Goal: Transaction & Acquisition: Purchase product/service

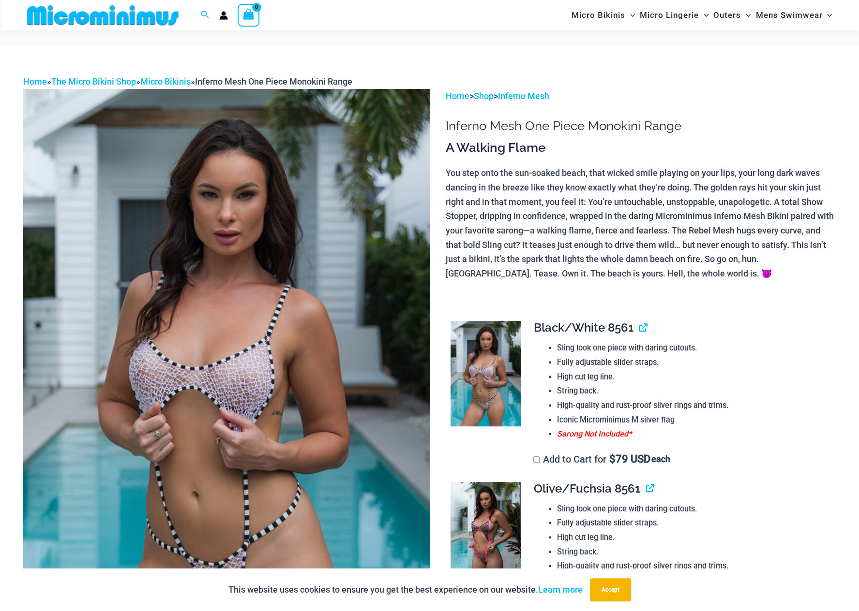
scroll to position [234, 0]
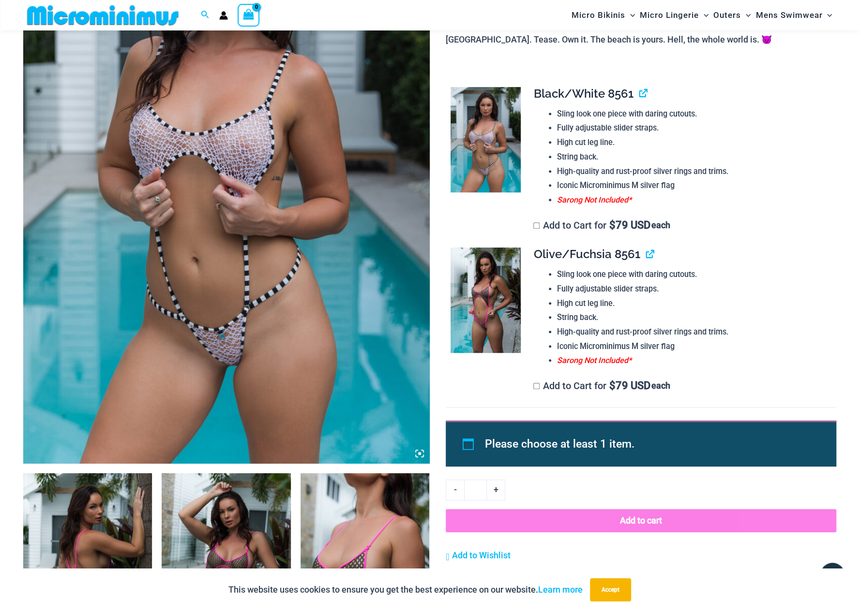
click at [496, 296] on img at bounding box center [485, 300] width 70 height 105
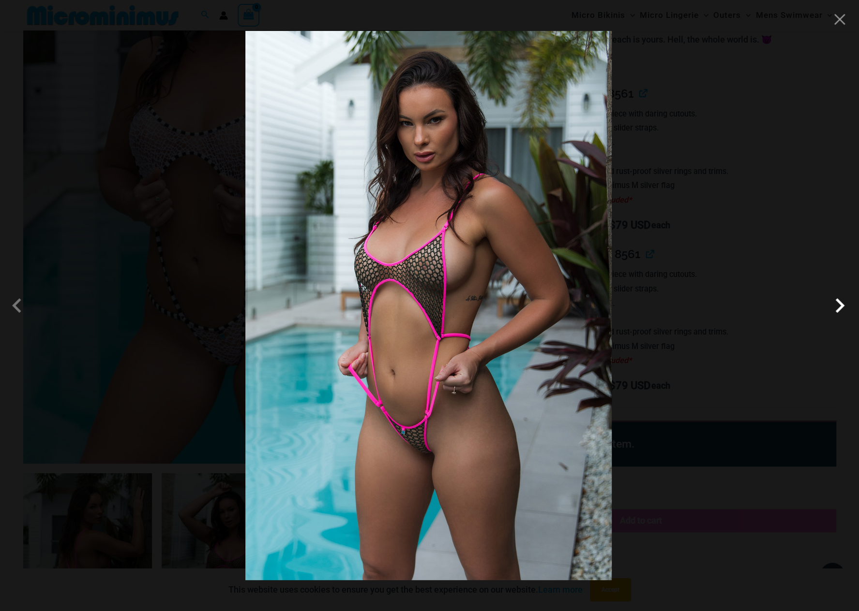
click at [837, 305] on span at bounding box center [839, 305] width 29 height 29
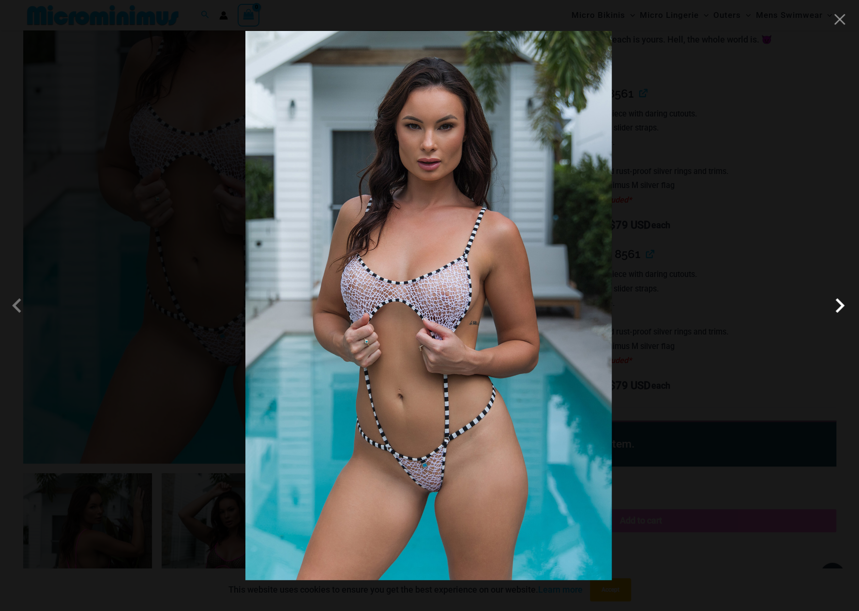
click at [839, 305] on span at bounding box center [839, 305] width 29 height 29
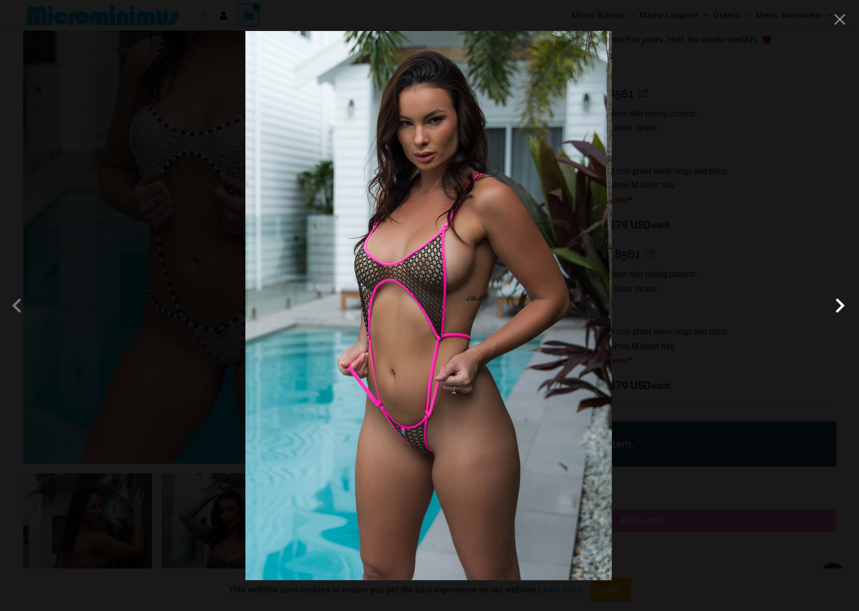
click at [840, 305] on span at bounding box center [839, 305] width 29 height 29
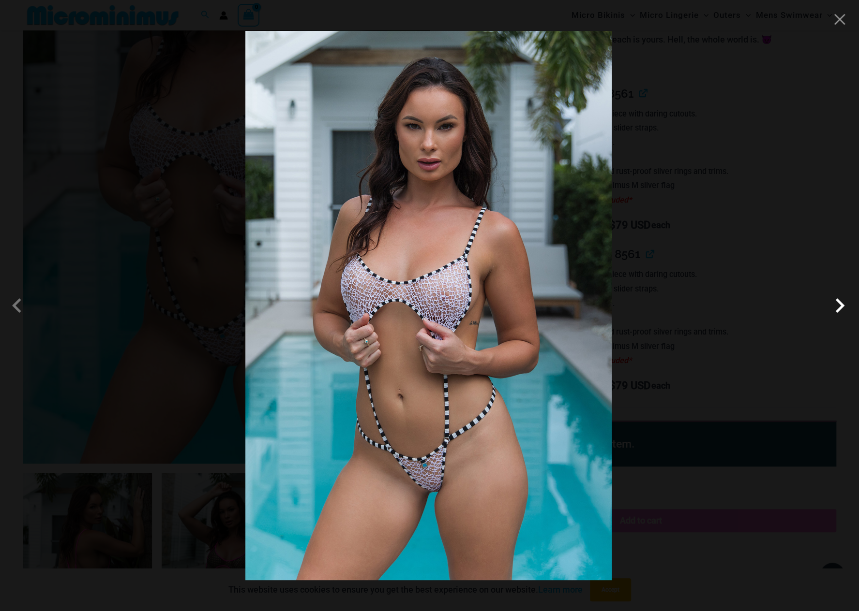
click at [841, 307] on span at bounding box center [839, 305] width 29 height 29
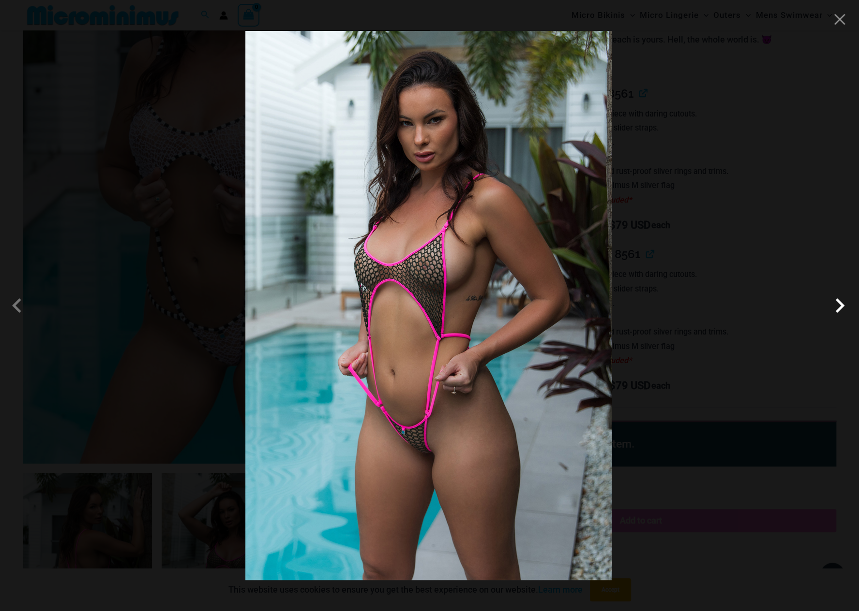
click at [841, 307] on span at bounding box center [839, 305] width 29 height 29
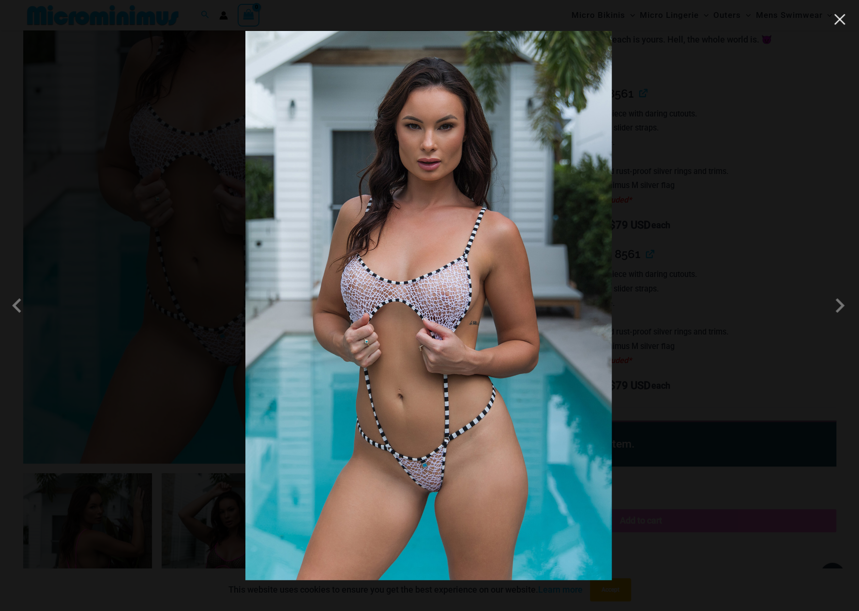
click at [843, 22] on button "Close" at bounding box center [839, 19] width 15 height 15
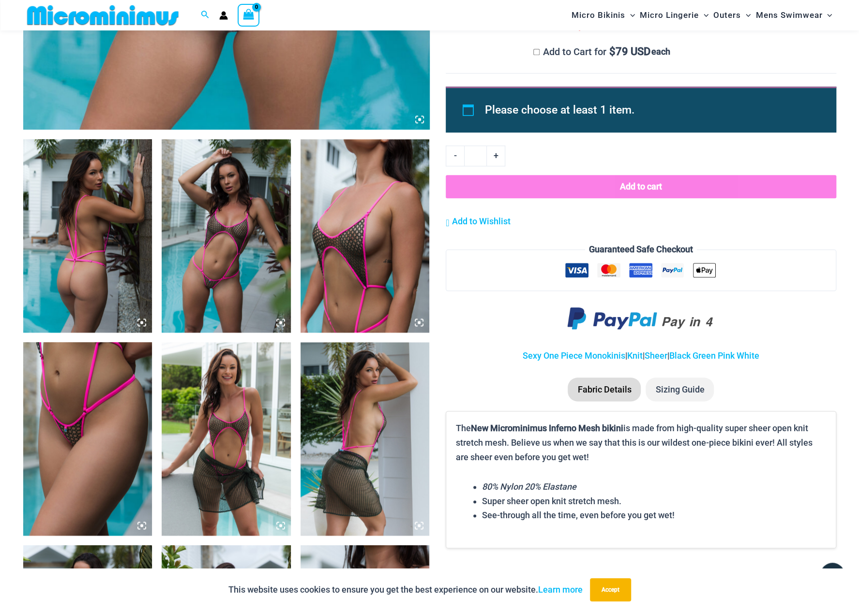
scroll to position [572, 0]
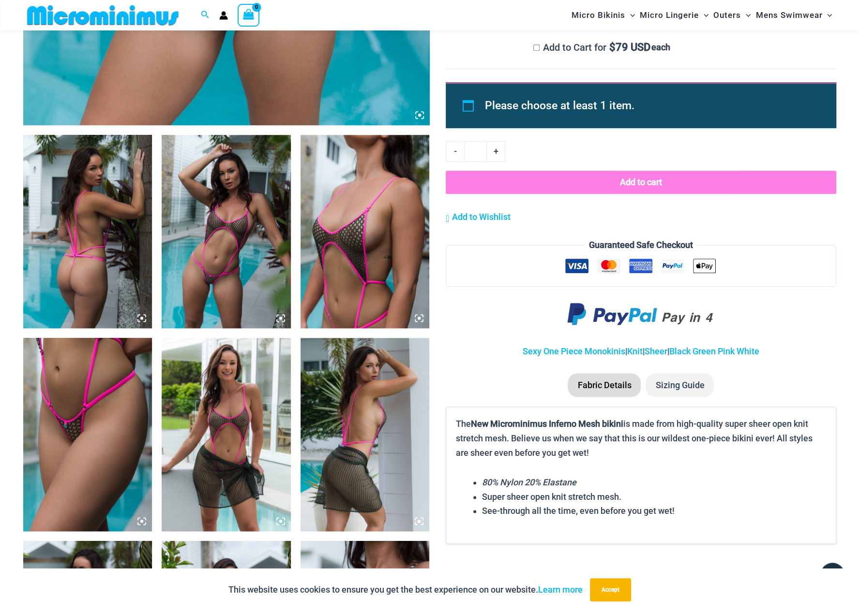
click at [231, 266] on img at bounding box center [226, 231] width 129 height 193
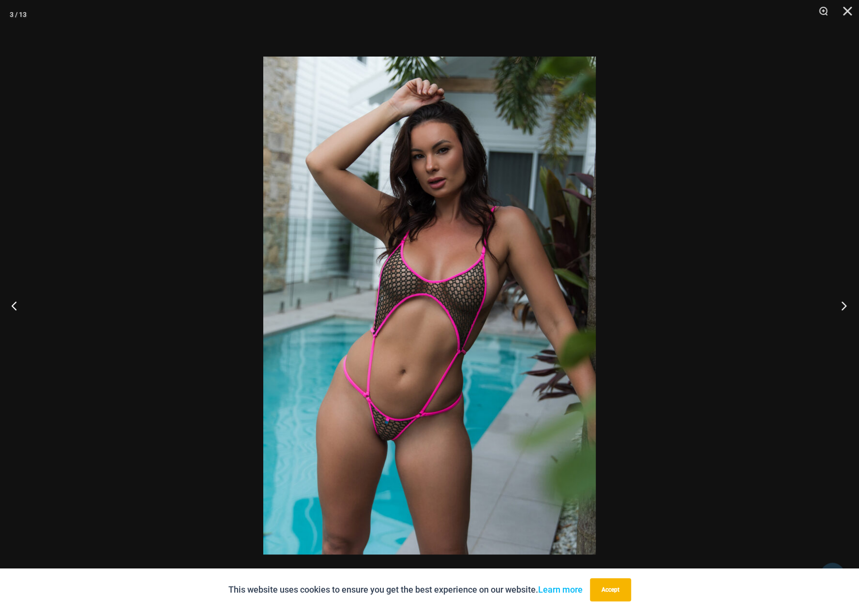
click at [845, 305] on button "Next" at bounding box center [840, 306] width 36 height 48
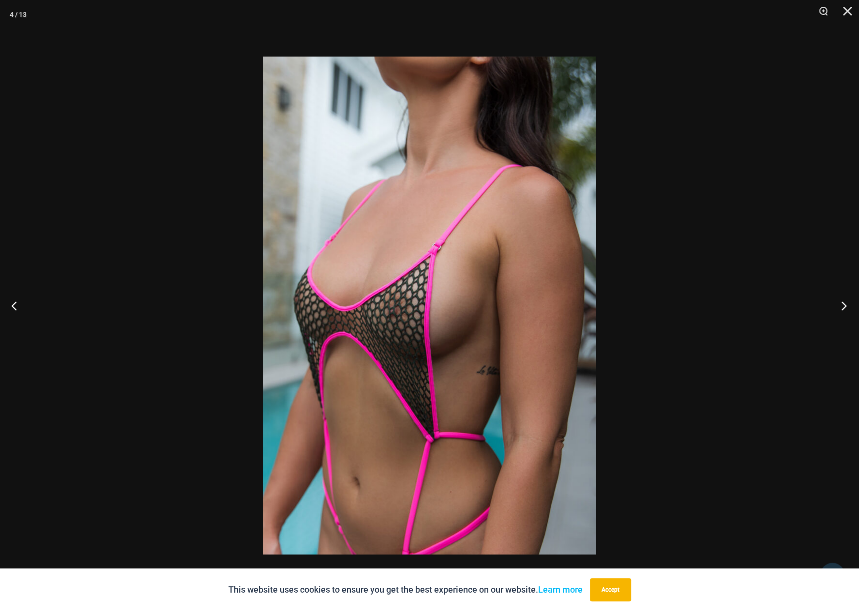
click at [846, 307] on button "Next" at bounding box center [840, 306] width 36 height 48
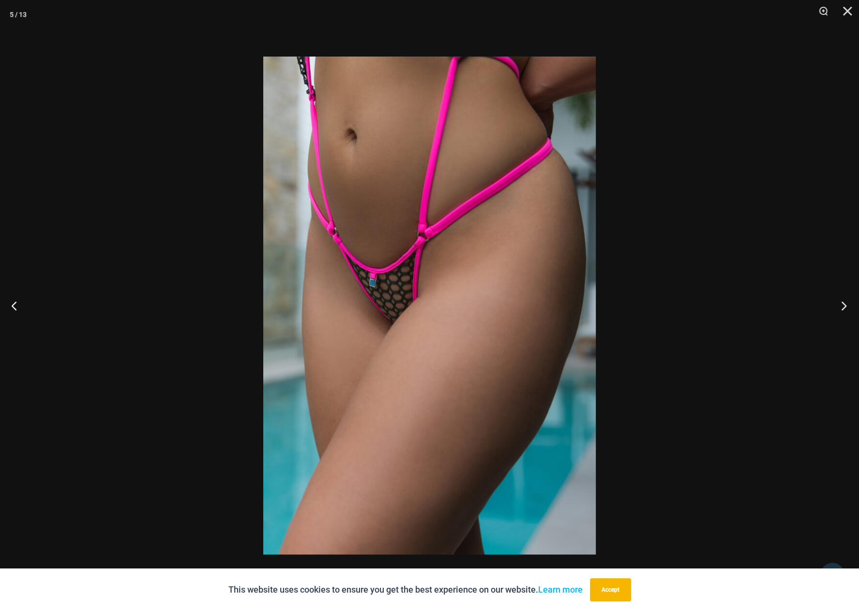
click at [846, 307] on button "Next" at bounding box center [840, 306] width 36 height 48
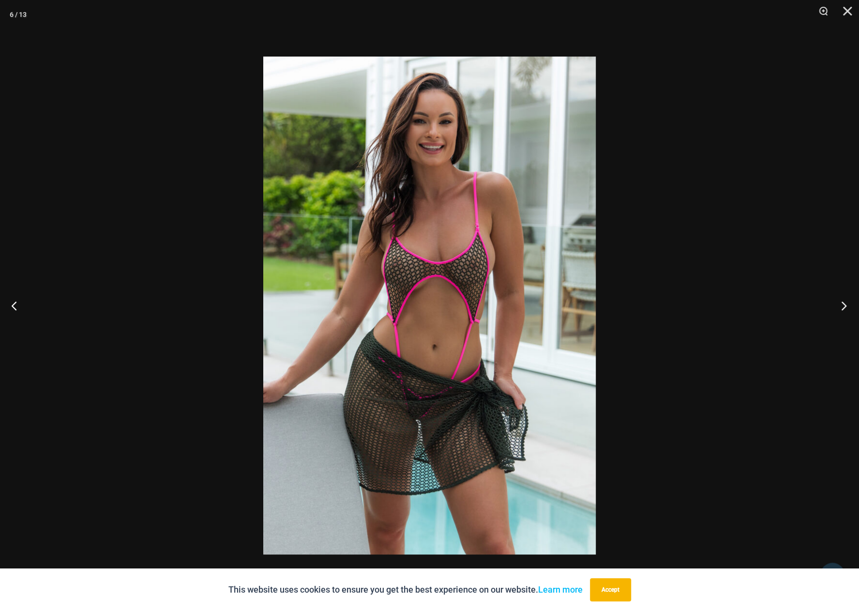
click at [846, 307] on button "Next" at bounding box center [840, 306] width 36 height 48
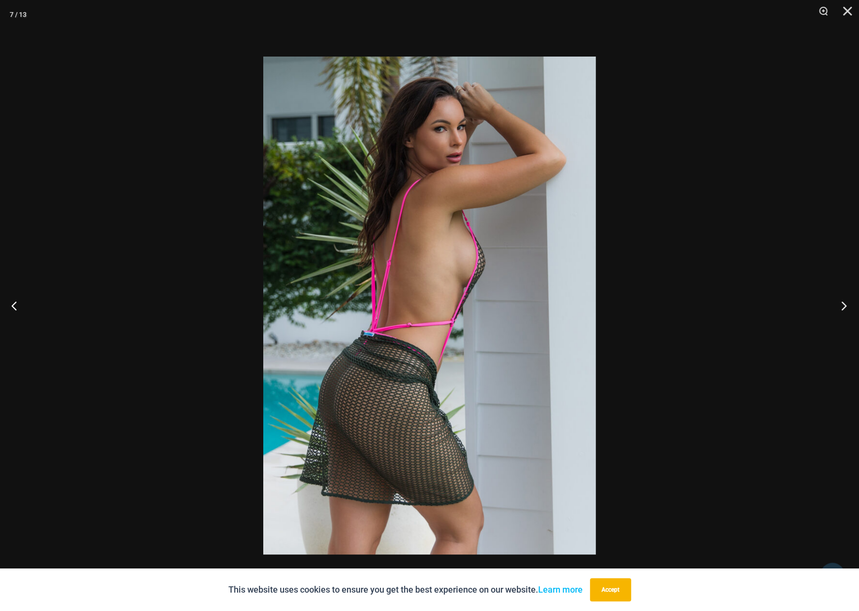
click at [846, 307] on button "Next" at bounding box center [840, 306] width 36 height 48
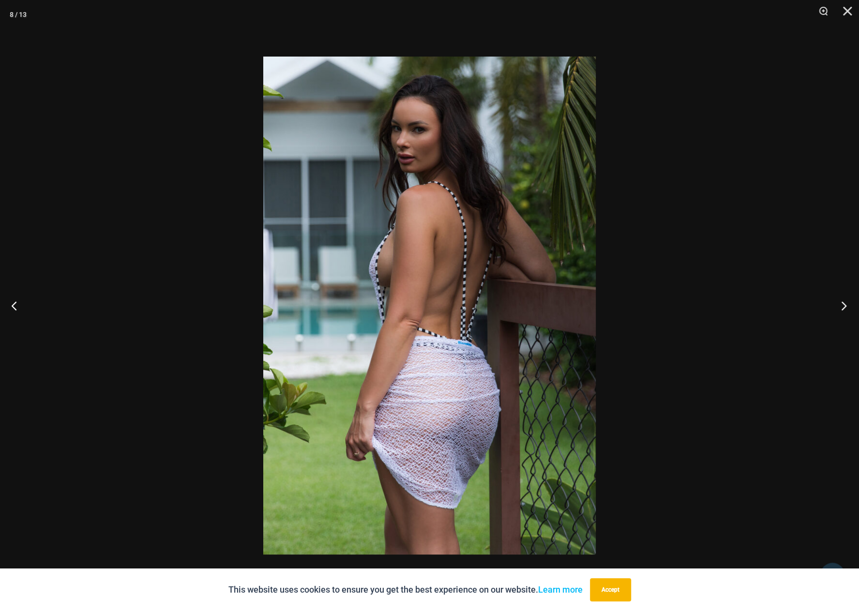
click at [846, 307] on button "Next" at bounding box center [840, 306] width 36 height 48
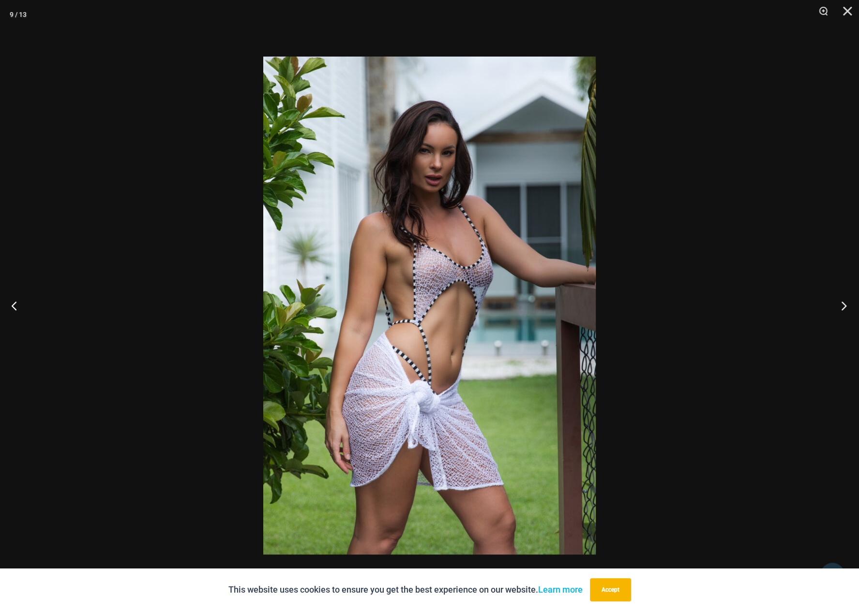
click at [846, 307] on button "Next" at bounding box center [840, 306] width 36 height 48
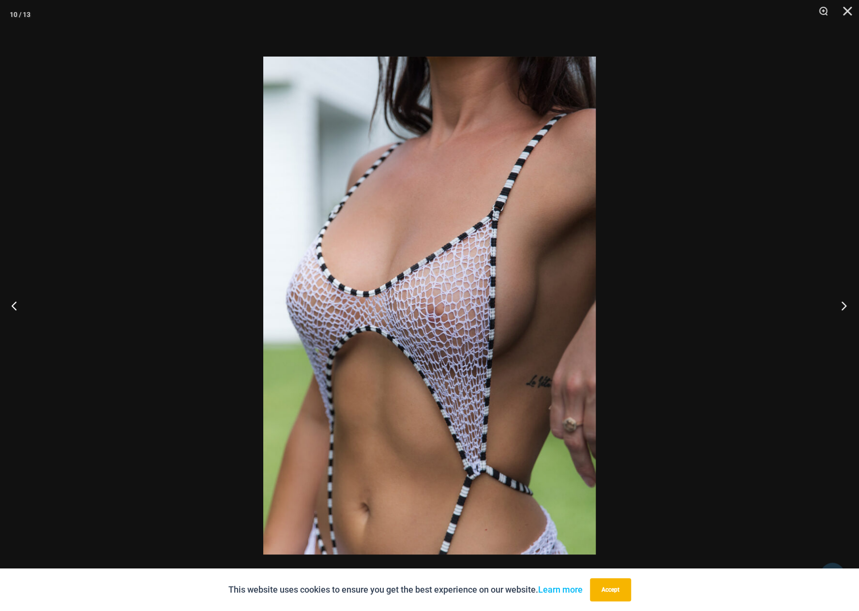
click at [846, 307] on button "Next" at bounding box center [840, 306] width 36 height 48
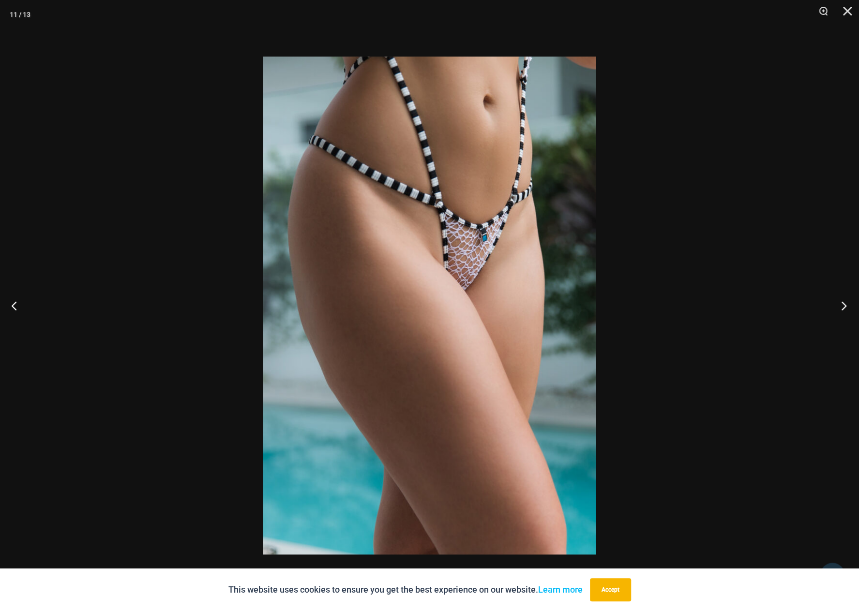
click at [850, 306] on button "Next" at bounding box center [840, 306] width 36 height 48
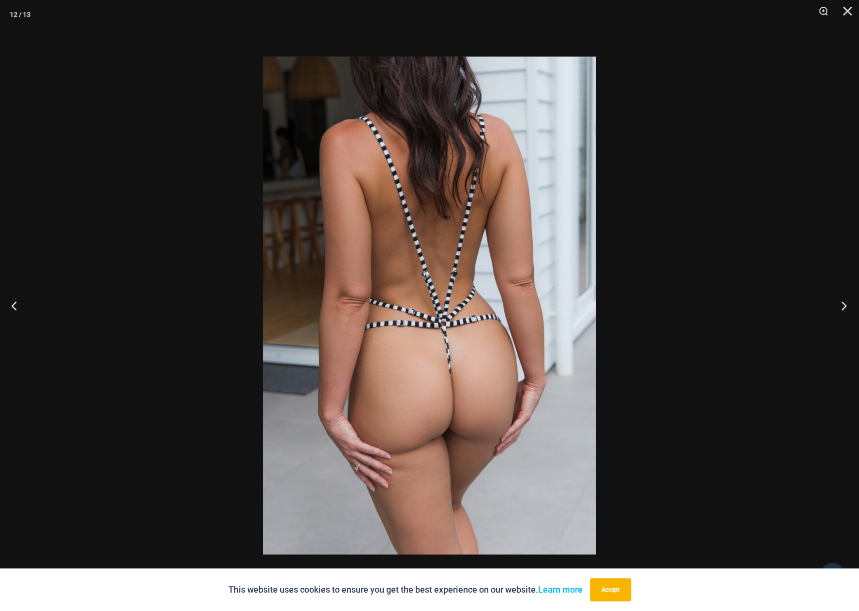
click at [846, 305] on button "Next" at bounding box center [840, 306] width 36 height 48
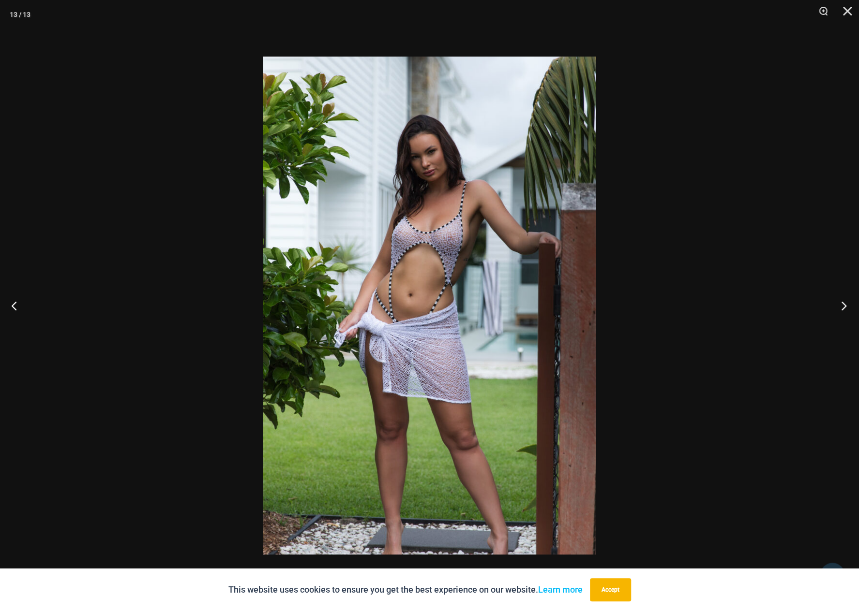
click at [849, 305] on button "Next" at bounding box center [840, 306] width 36 height 48
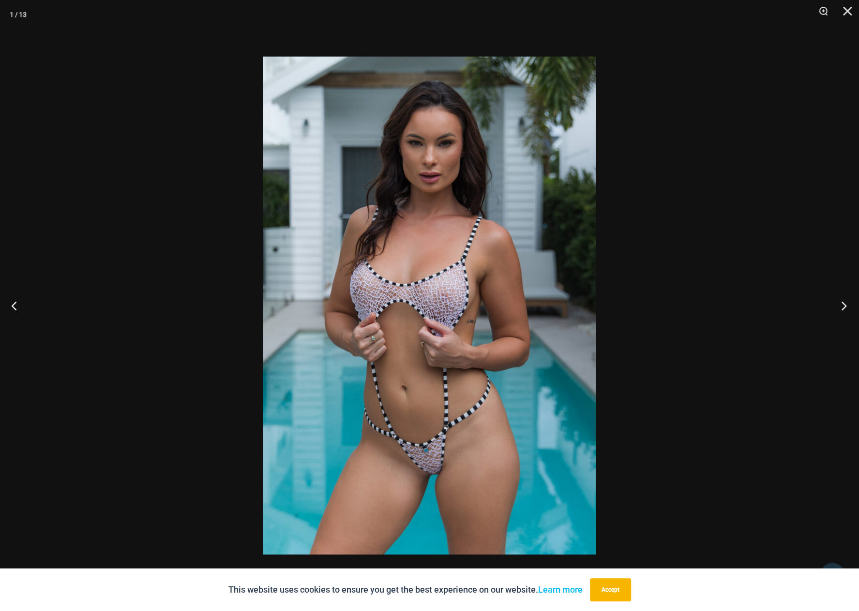
click at [850, 305] on button "Next" at bounding box center [840, 306] width 36 height 48
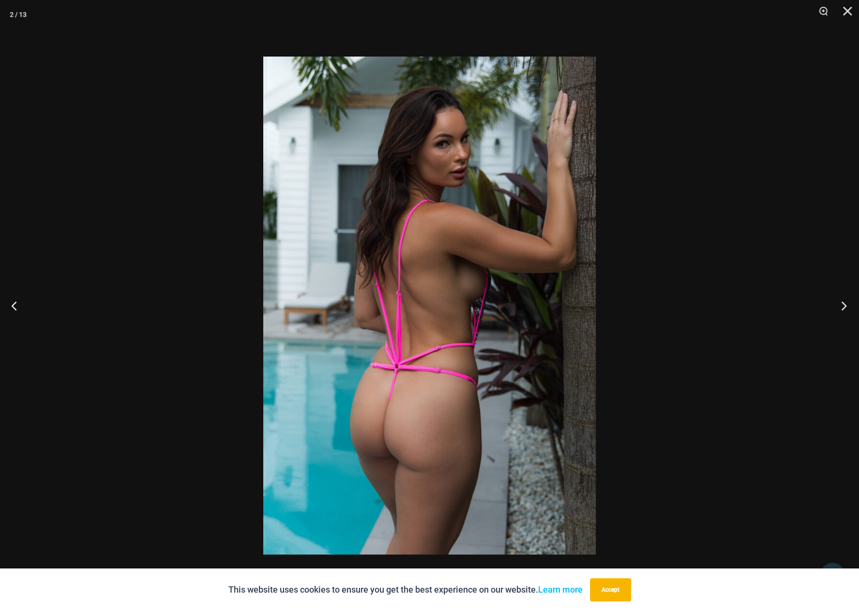
click at [850, 305] on button "Next" at bounding box center [840, 306] width 36 height 48
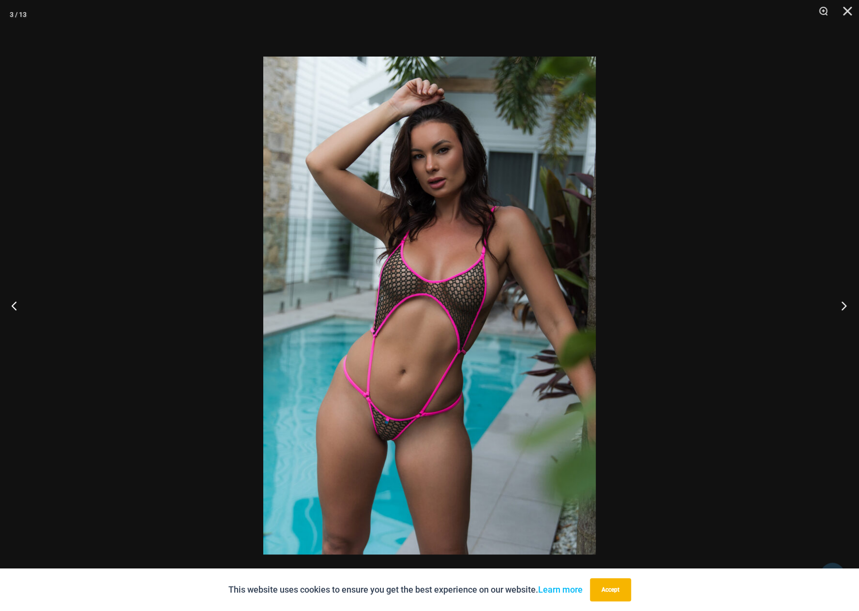
click at [850, 305] on button "Next" at bounding box center [840, 306] width 36 height 48
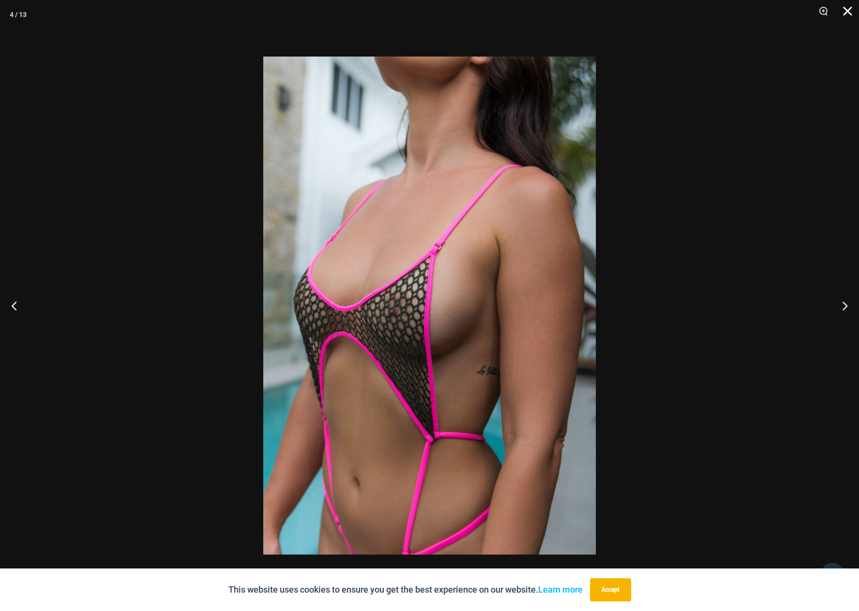
click at [846, 12] on button "Close" at bounding box center [844, 14] width 24 height 29
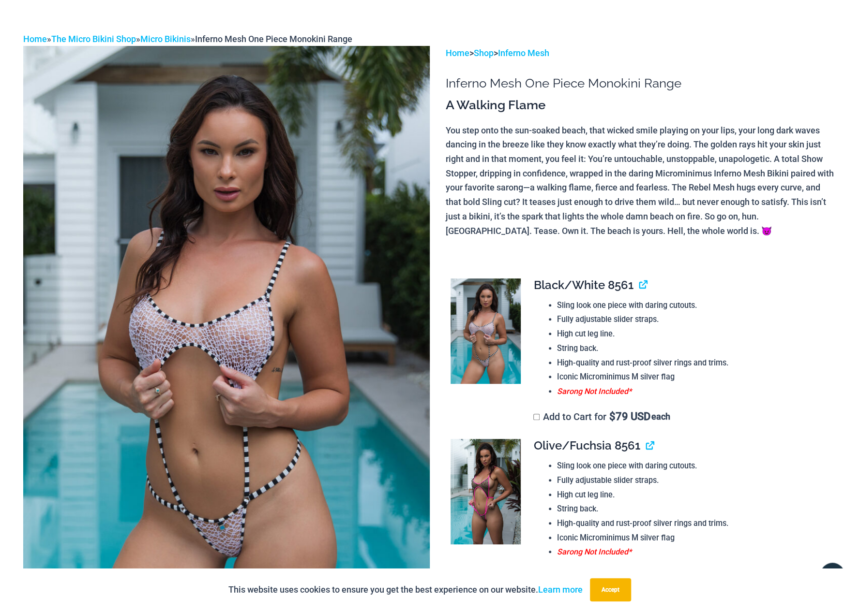
scroll to position [0, 0]
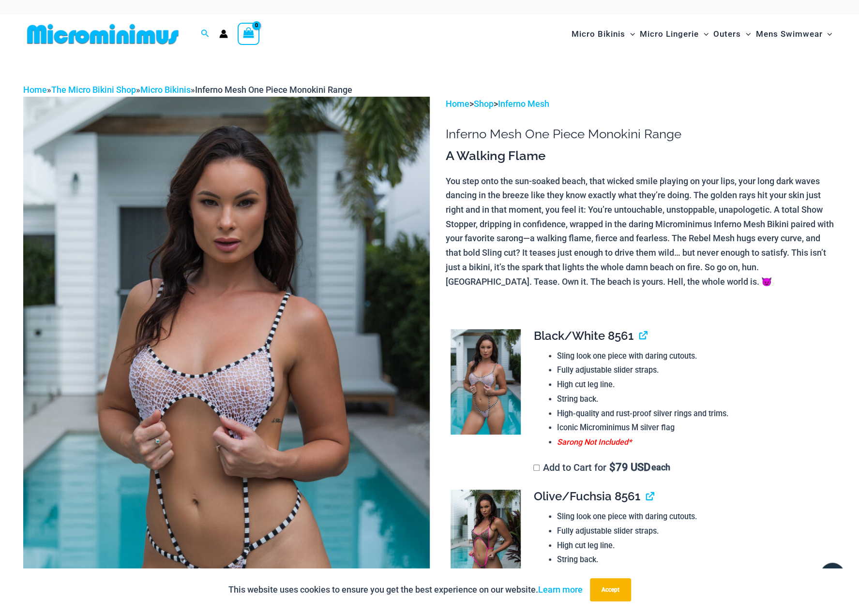
click at [209, 414] on img at bounding box center [226, 402] width 406 height 610
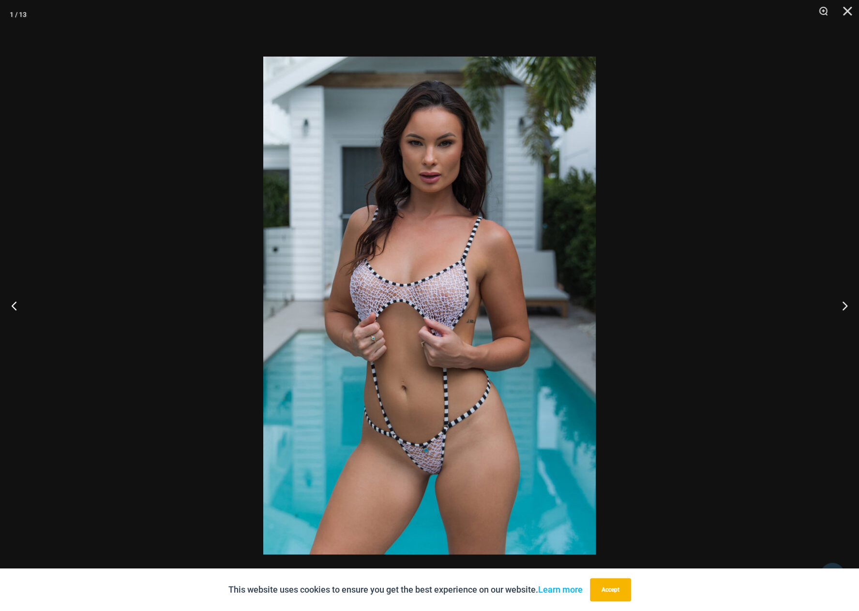
click at [473, 451] on img at bounding box center [429, 306] width 332 height 498
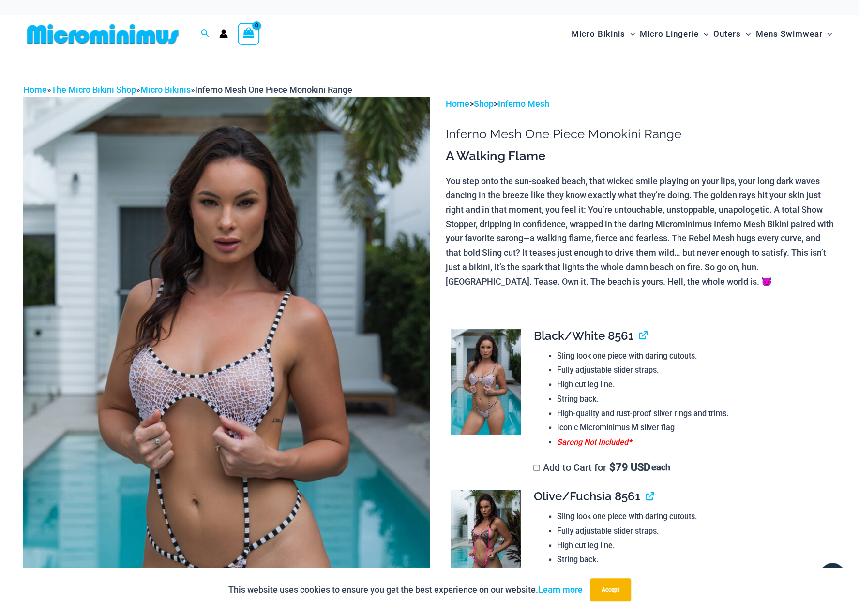
click at [197, 398] on img at bounding box center [226, 402] width 406 height 610
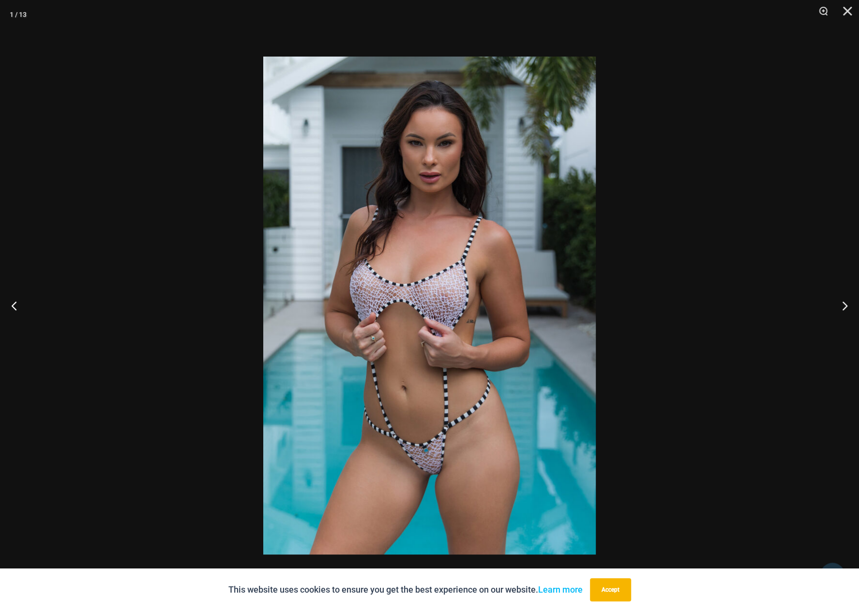
click at [684, 435] on div at bounding box center [429, 305] width 859 height 611
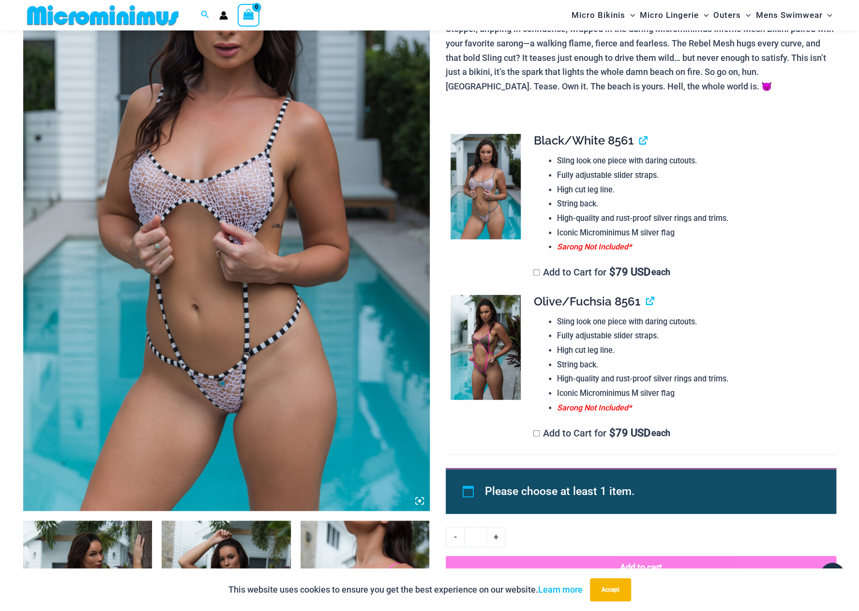
scroll to position [185, 0]
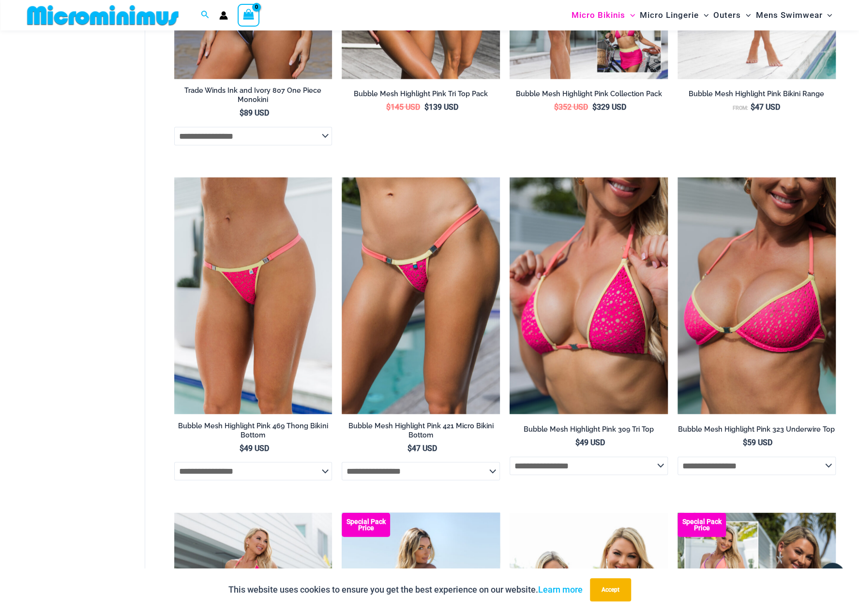
scroll to position [1588, 0]
